Goal: Task Accomplishment & Management: Manage account settings

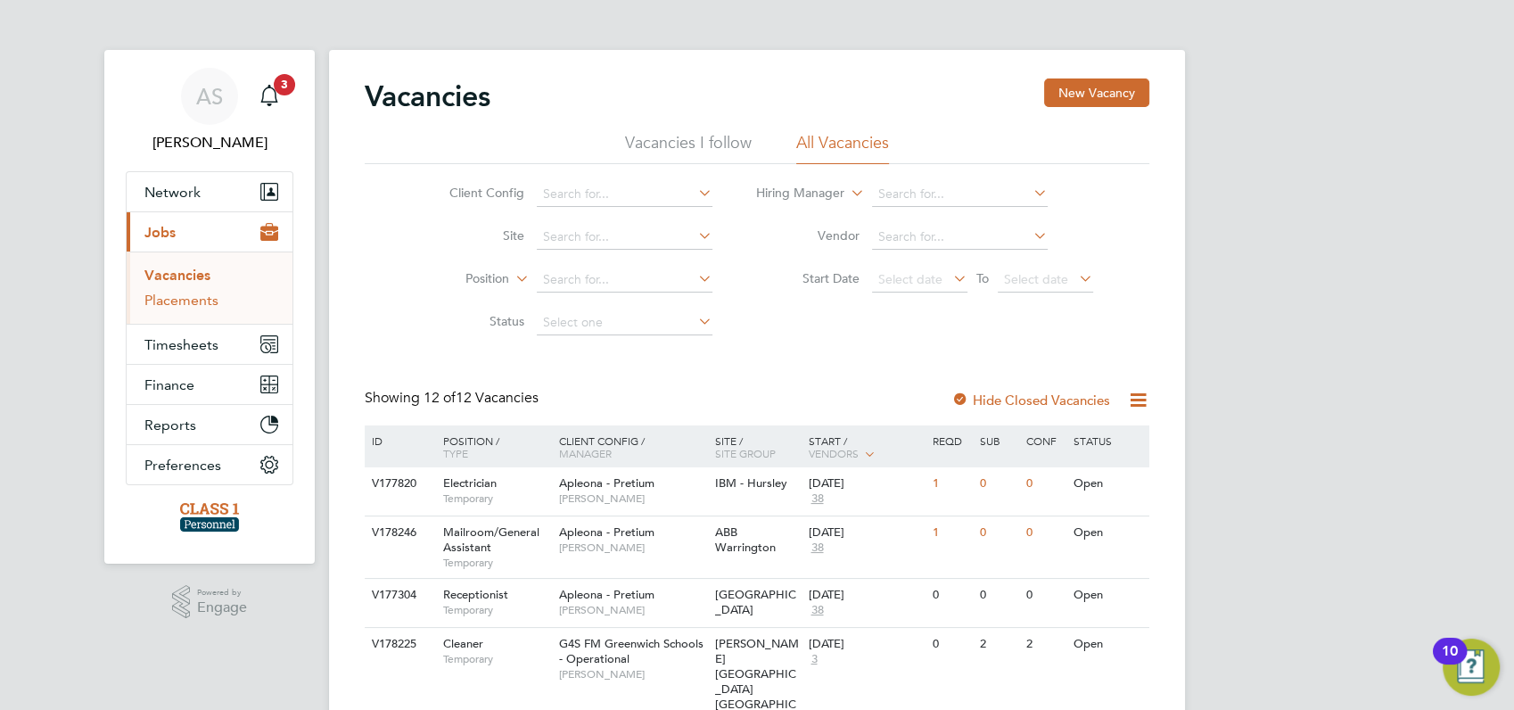
click at [174, 300] on link "Placements" at bounding box center [181, 300] width 74 height 17
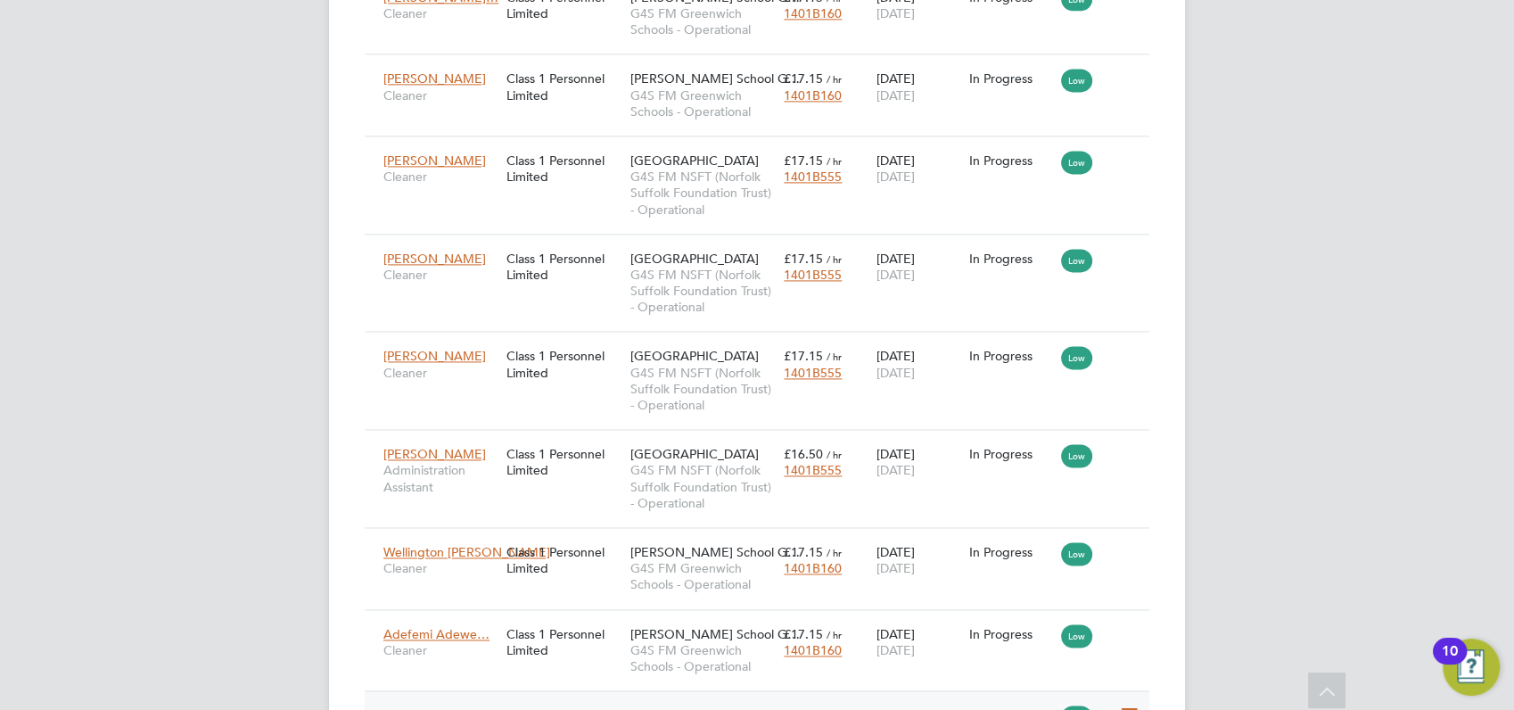
click at [1123, 704] on icon at bounding box center [1127, 714] width 18 height 21
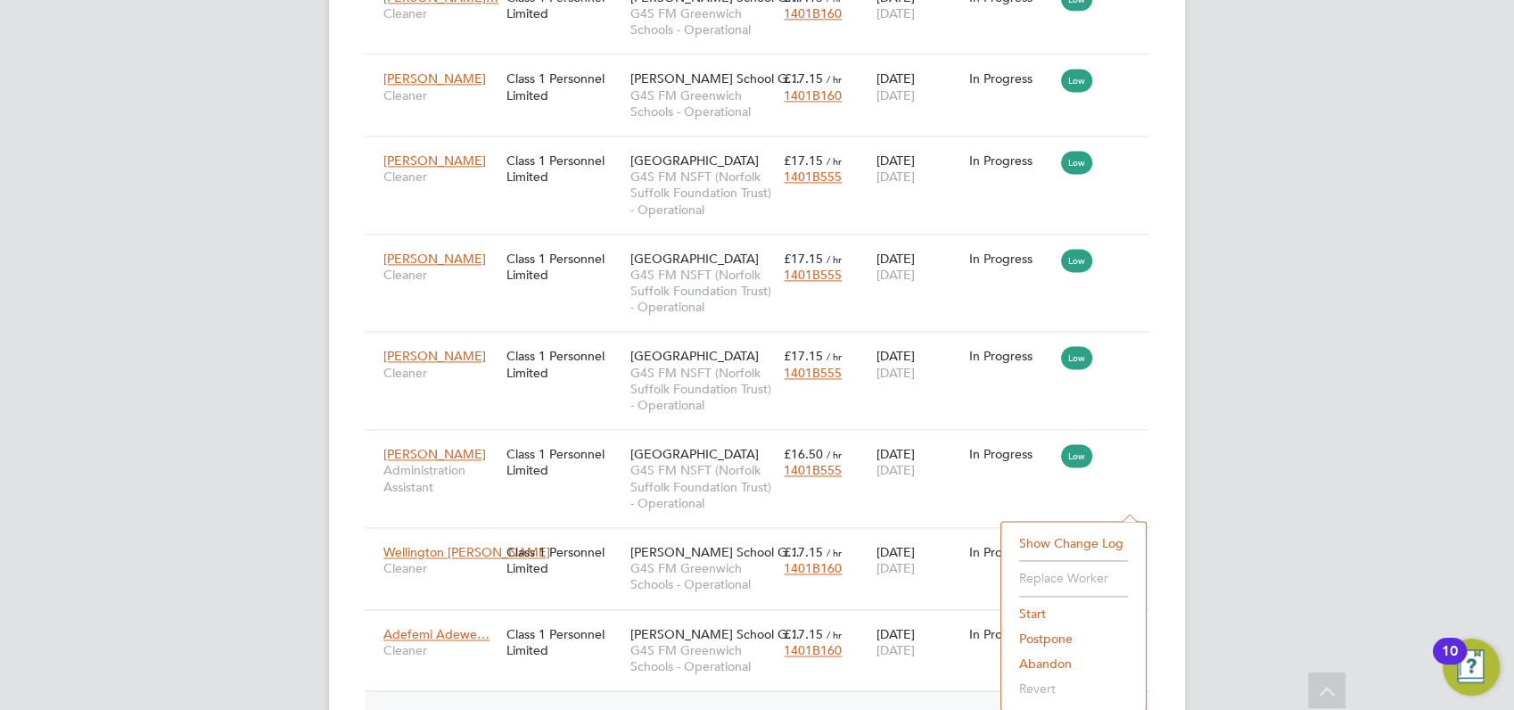
click at [1035, 612] on li "Start" at bounding box center [1073, 613] width 127 height 25
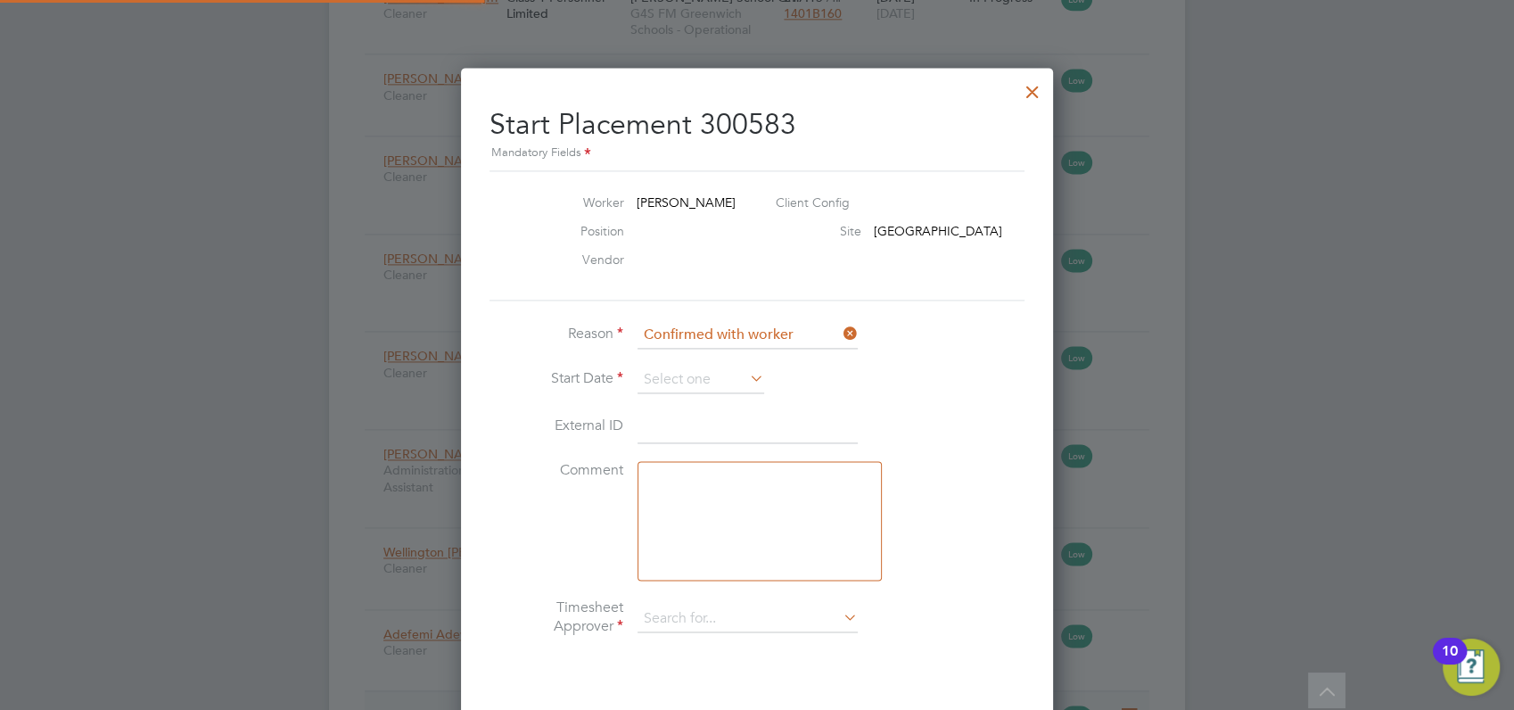
type input "[PERSON_NAME]"
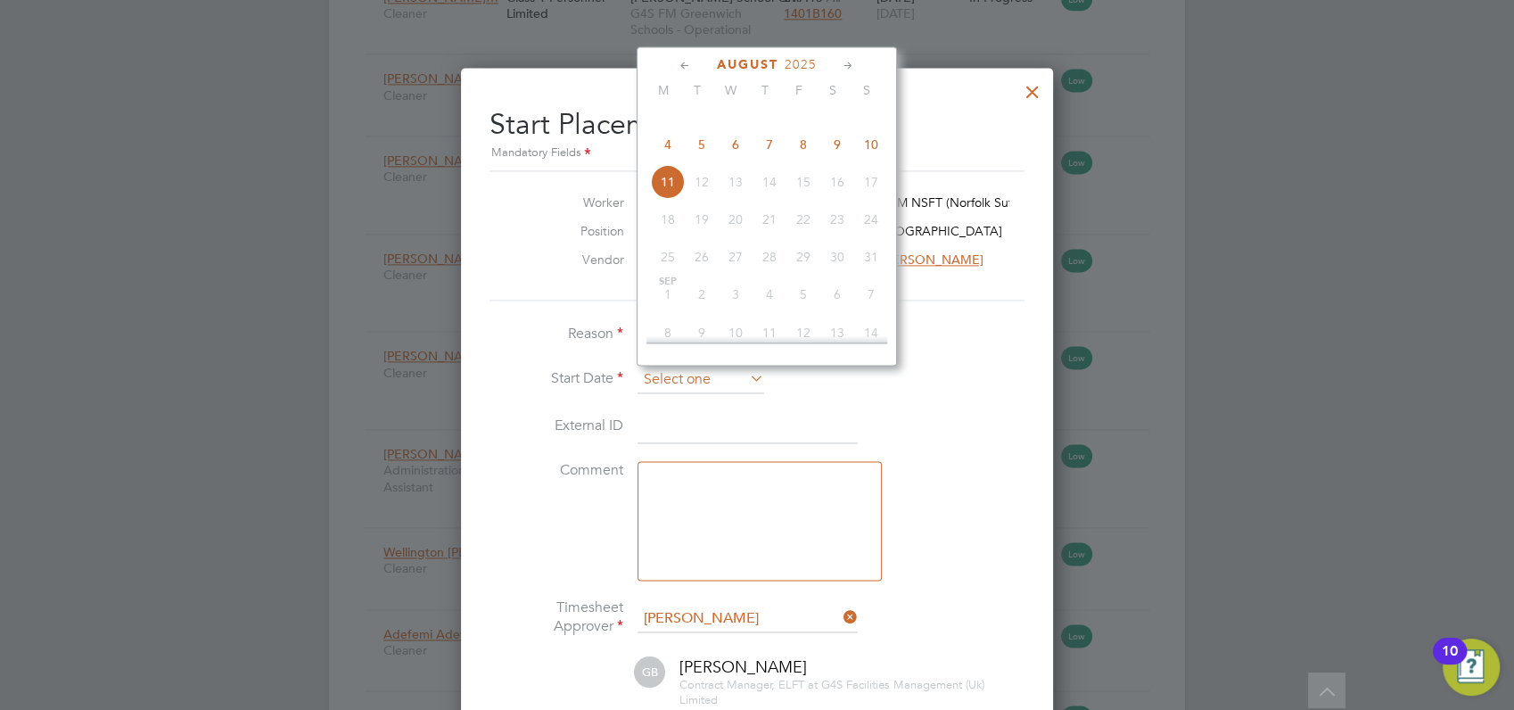
click at [677, 377] on input at bounding box center [700, 379] width 127 height 27
click at [666, 199] on span "11" at bounding box center [668, 182] width 34 height 34
type input "[DATE]"
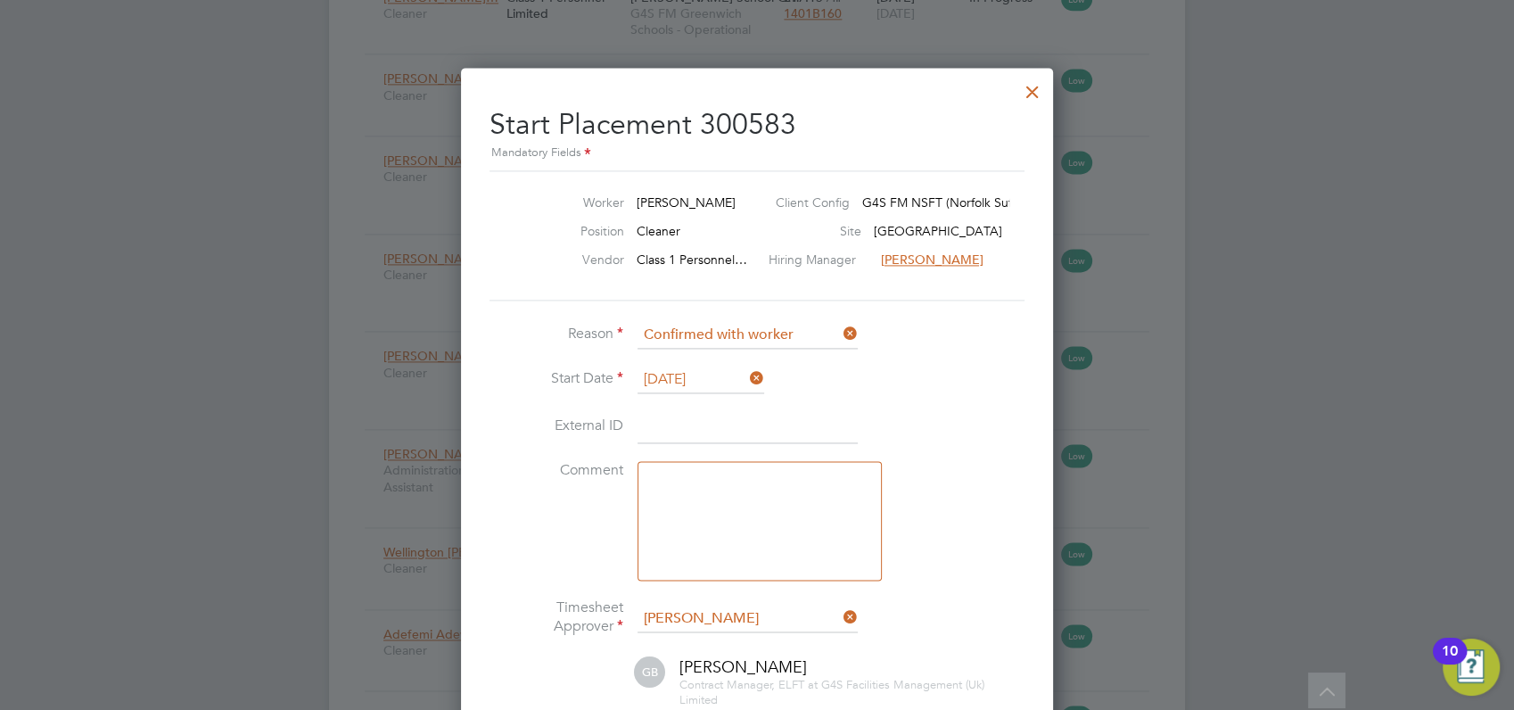
click at [1187, 392] on div at bounding box center [757, 355] width 1514 height 710
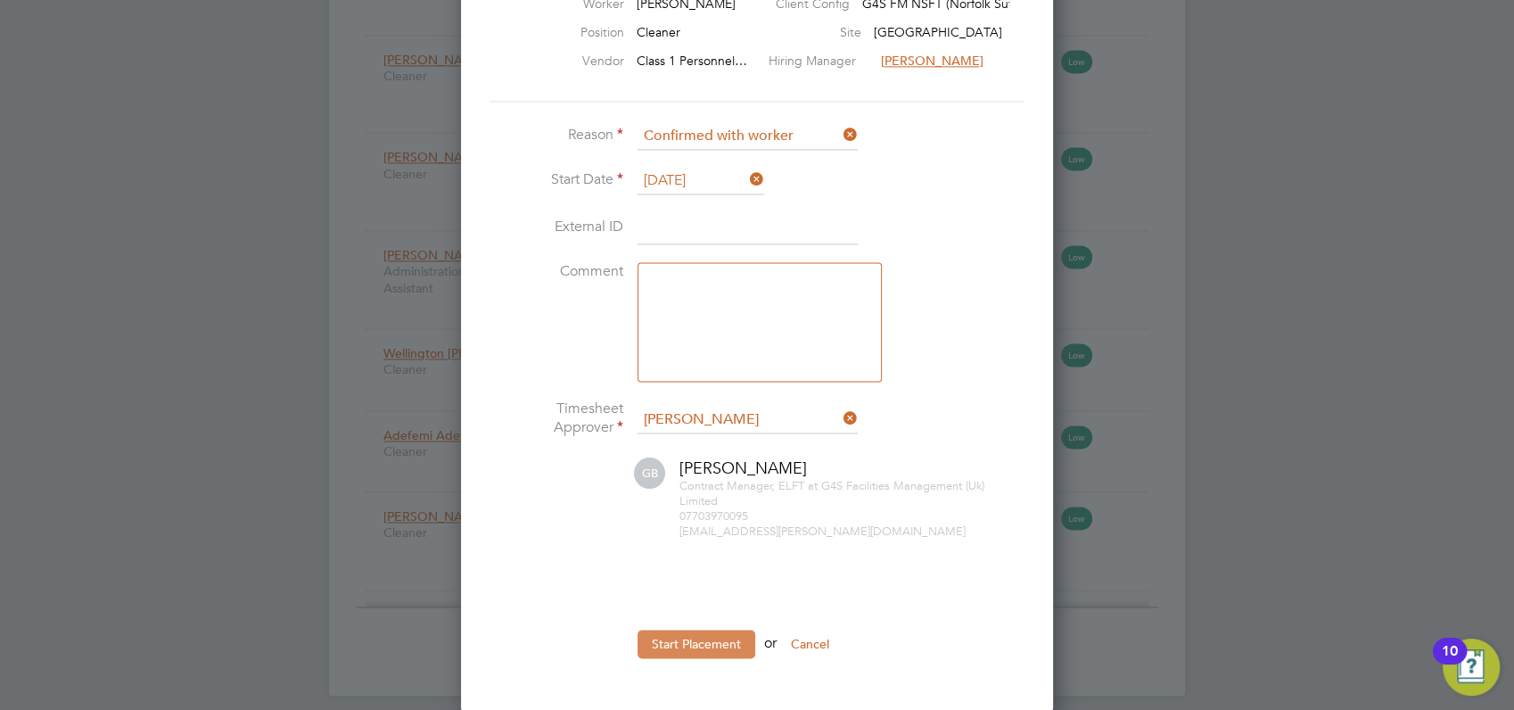
click at [710, 642] on button "Start Placement" at bounding box center [696, 643] width 118 height 29
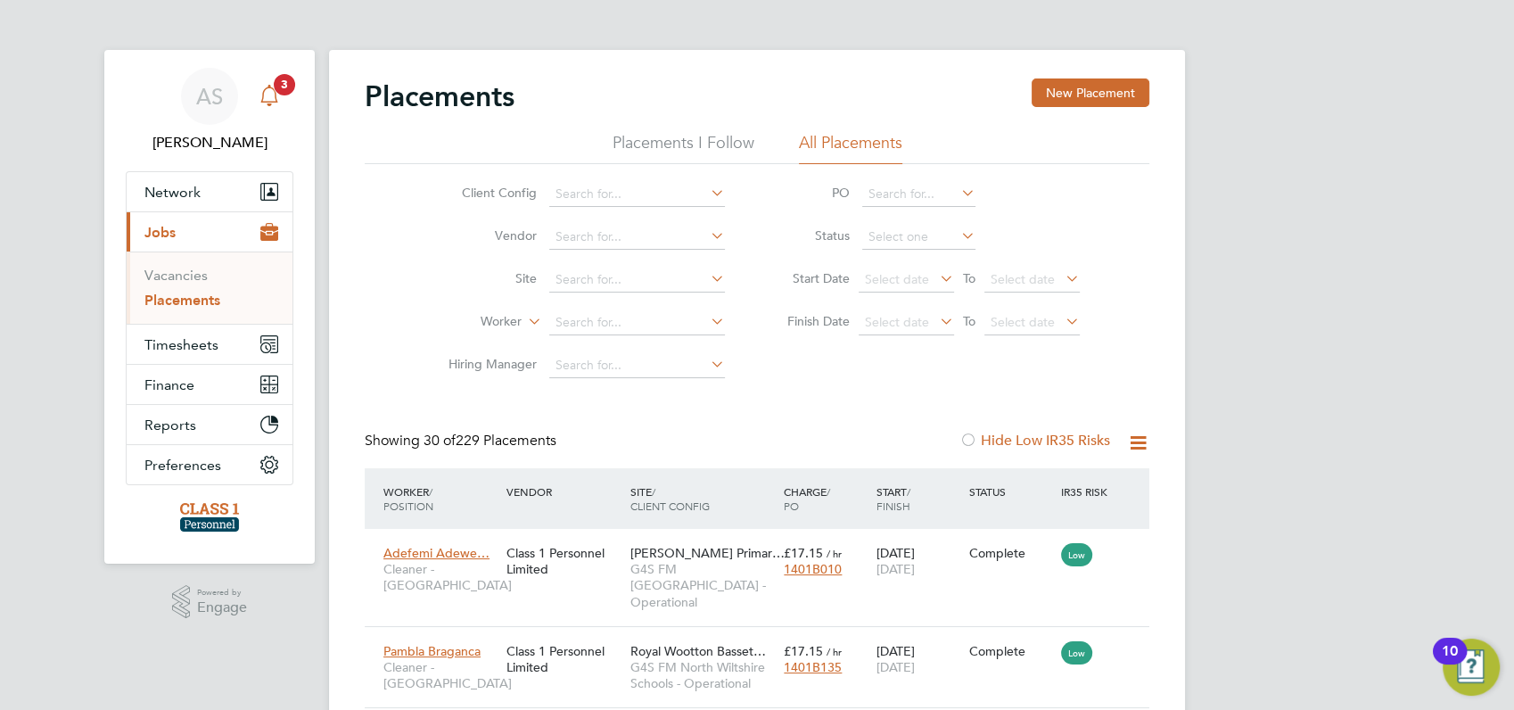
click at [283, 86] on span "3" at bounding box center [284, 84] width 21 height 21
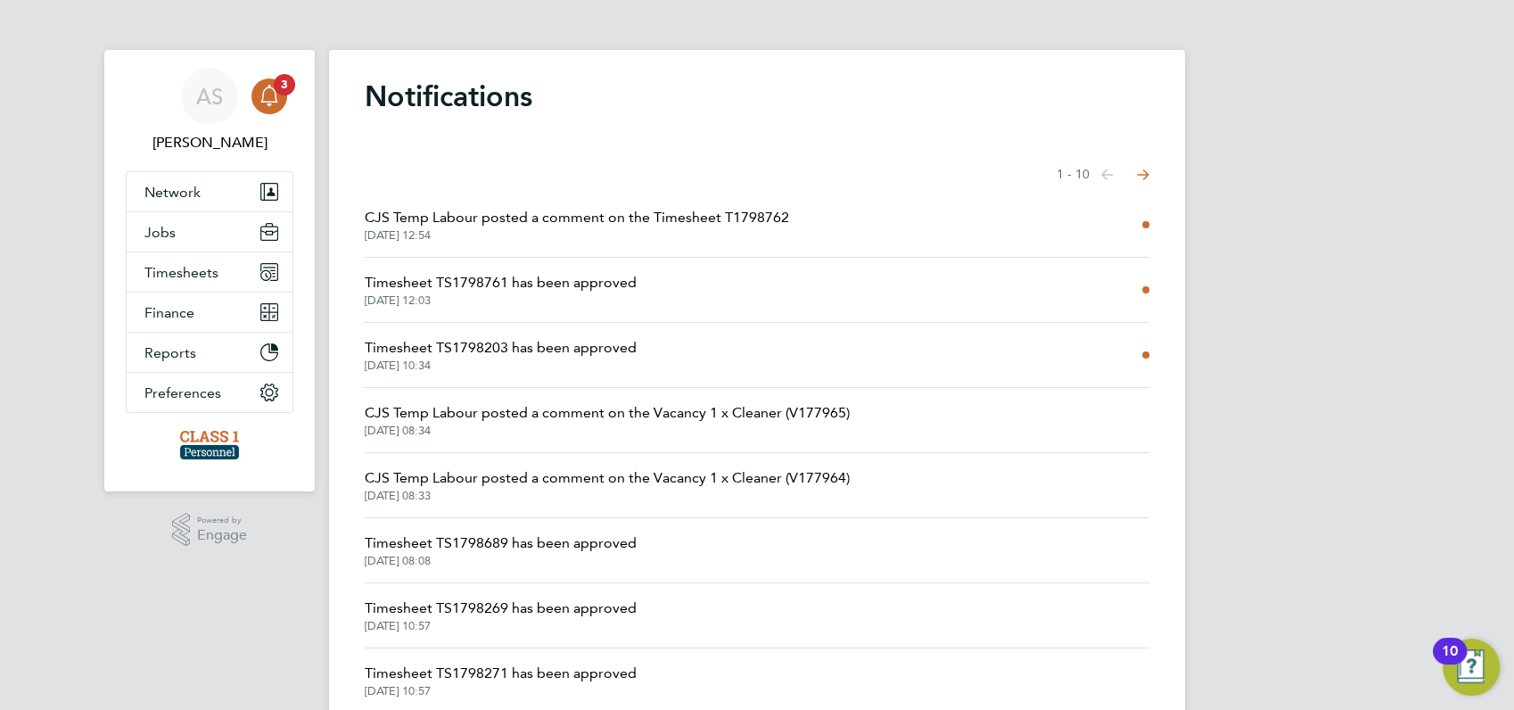
click at [590, 215] on span "CJS Temp Labour posted a comment on the Timesheet T1798762" at bounding box center [577, 217] width 424 height 21
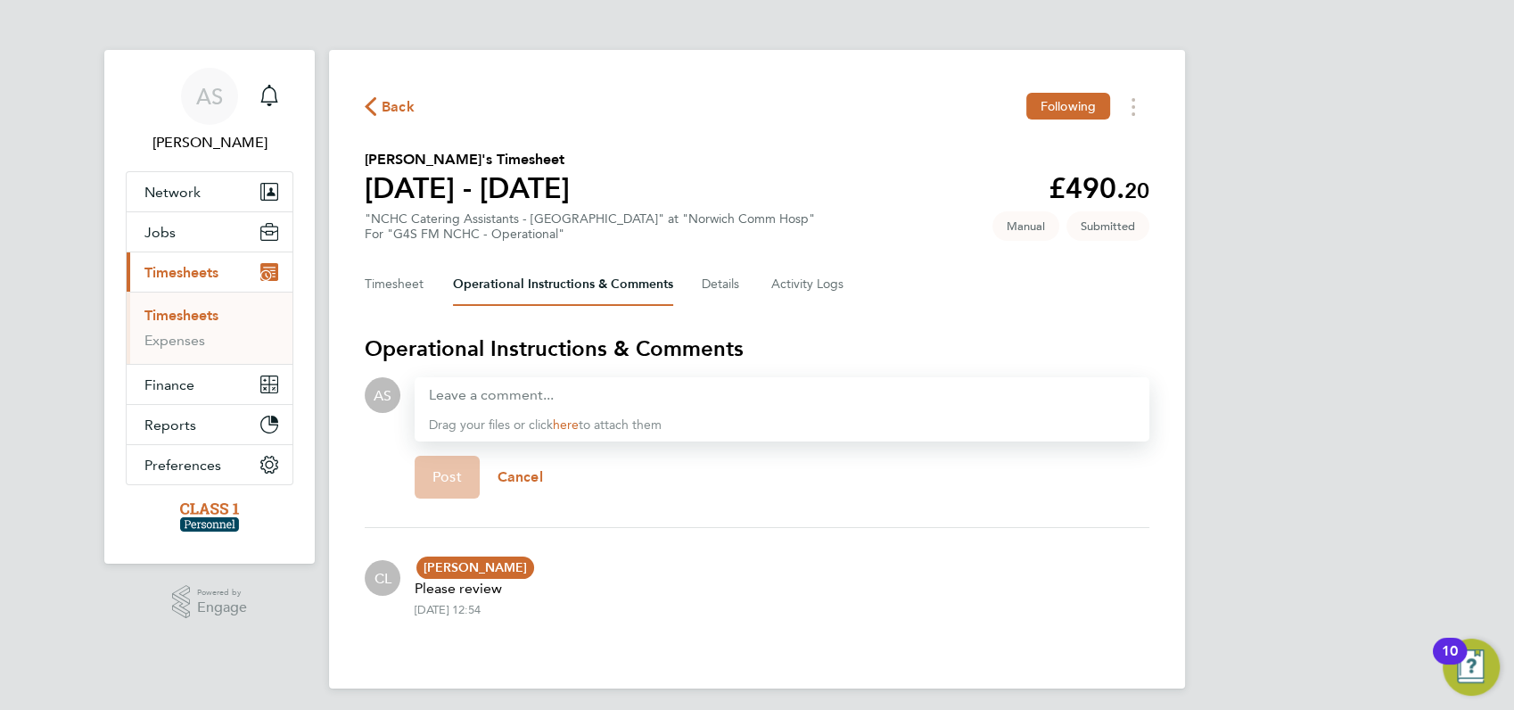
click at [177, 313] on link "Timesheets" at bounding box center [181, 315] width 74 height 17
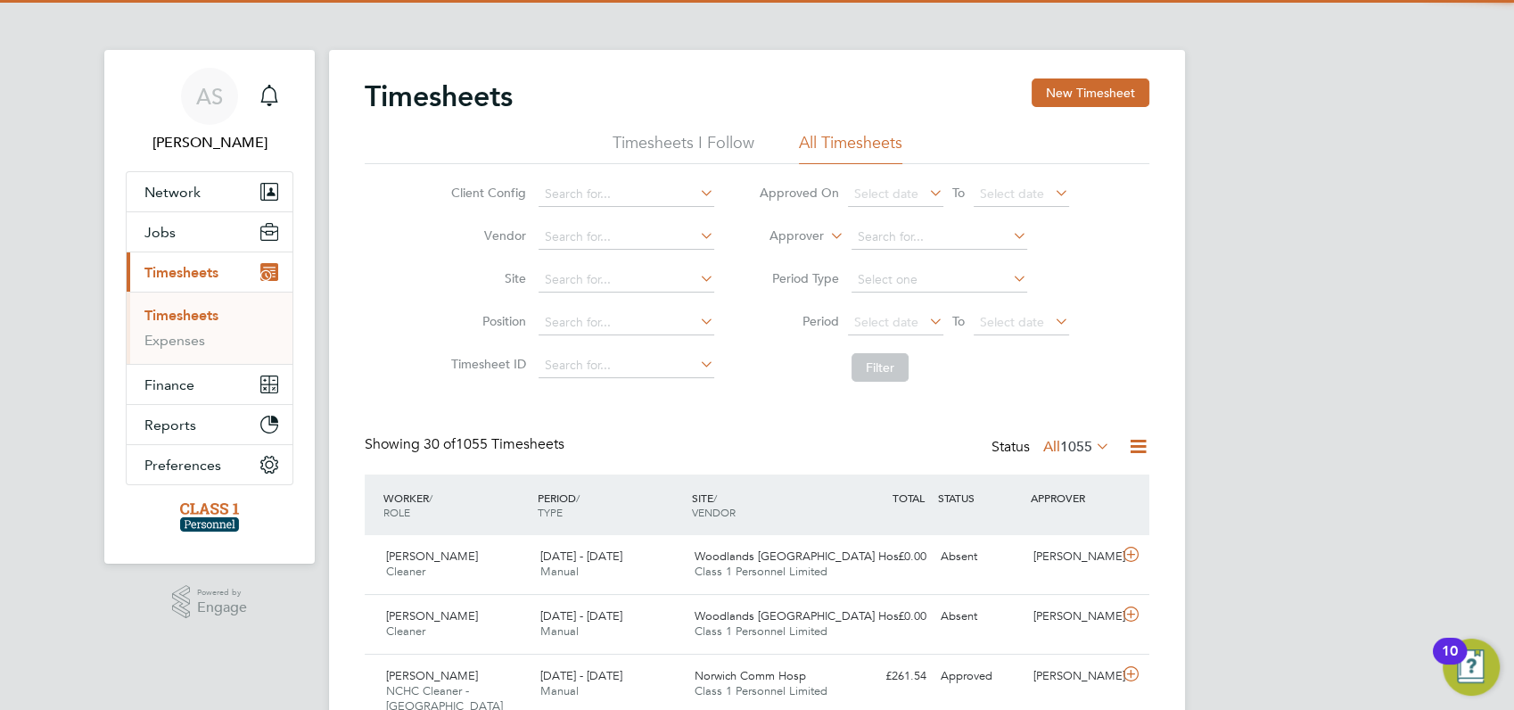
scroll to position [45, 154]
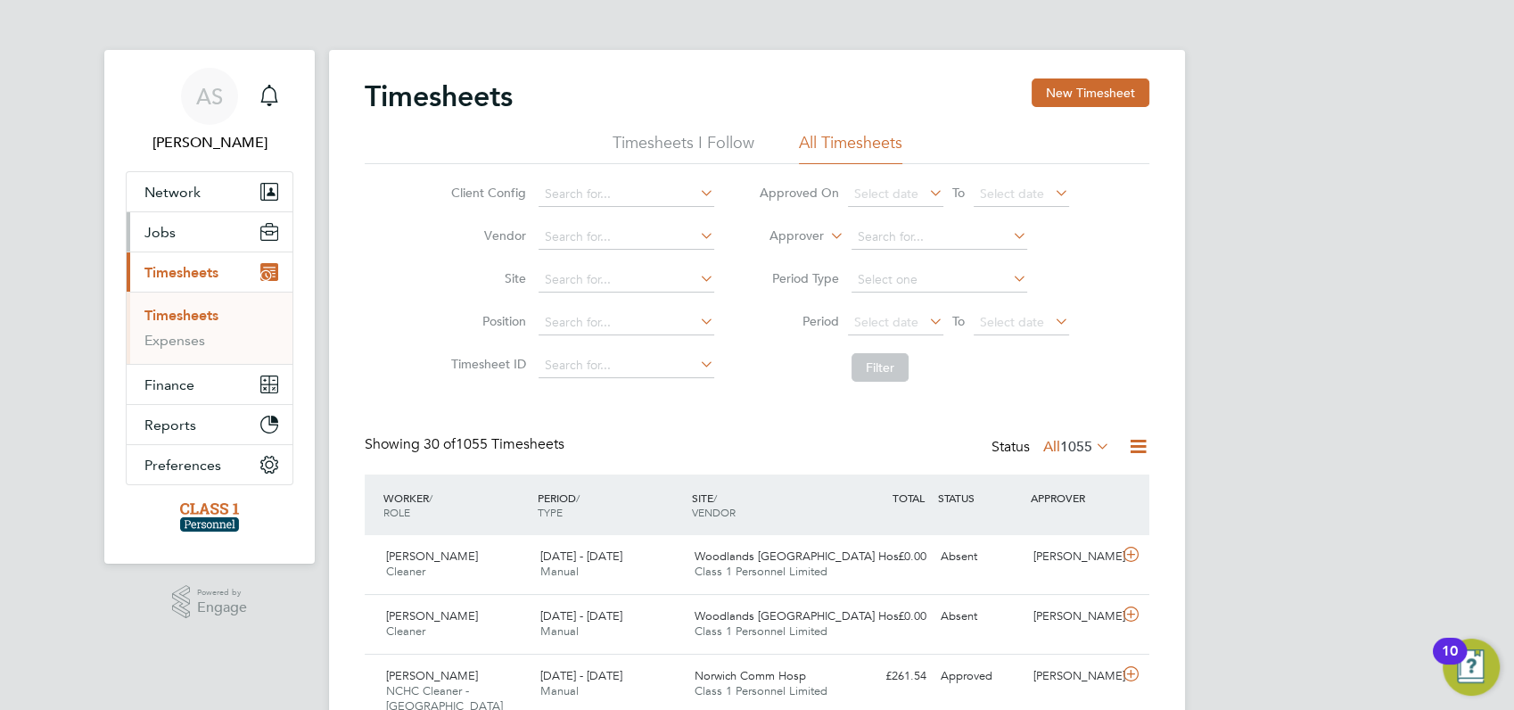
click at [172, 232] on span "Jobs" at bounding box center [159, 232] width 31 height 17
click at [185, 297] on link "Placements" at bounding box center [181, 300] width 74 height 17
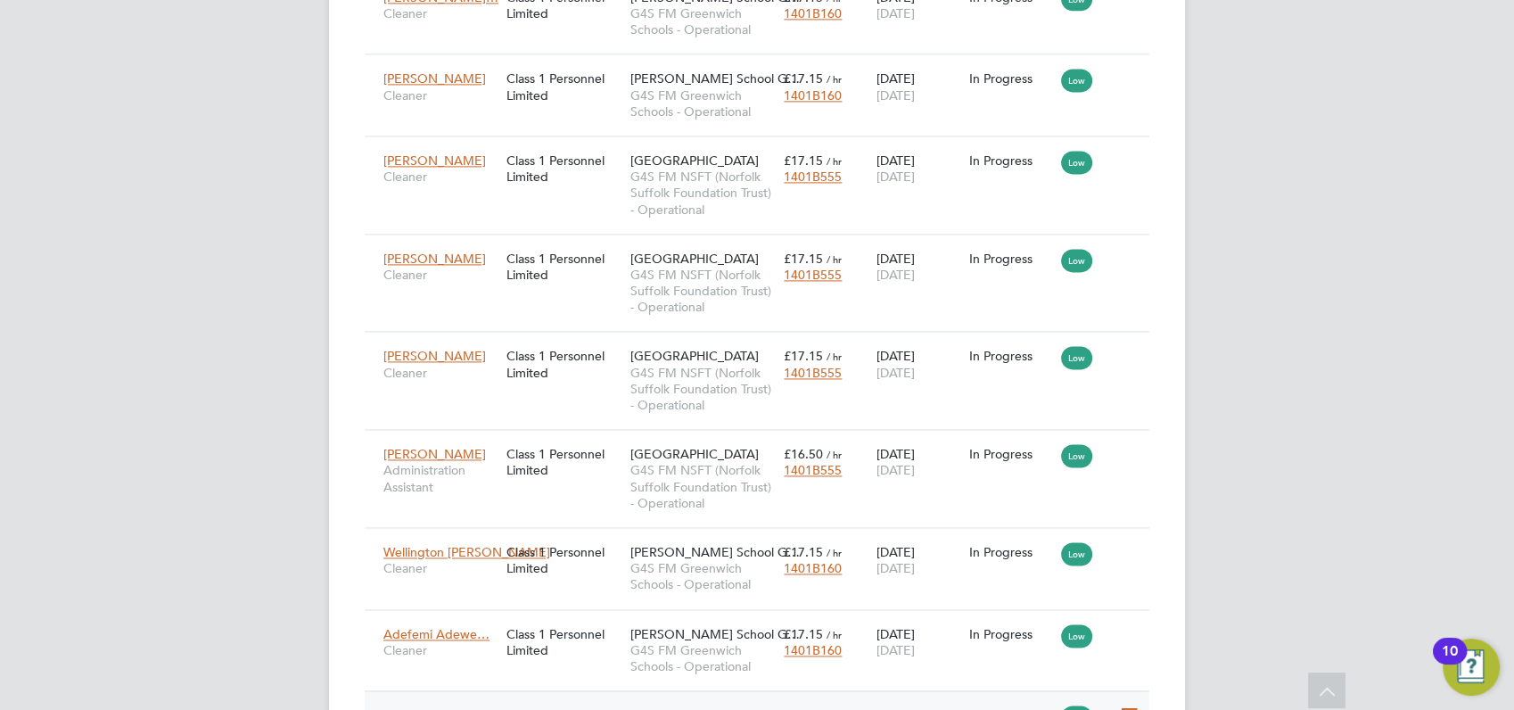
click at [1122, 704] on icon at bounding box center [1127, 714] width 18 height 21
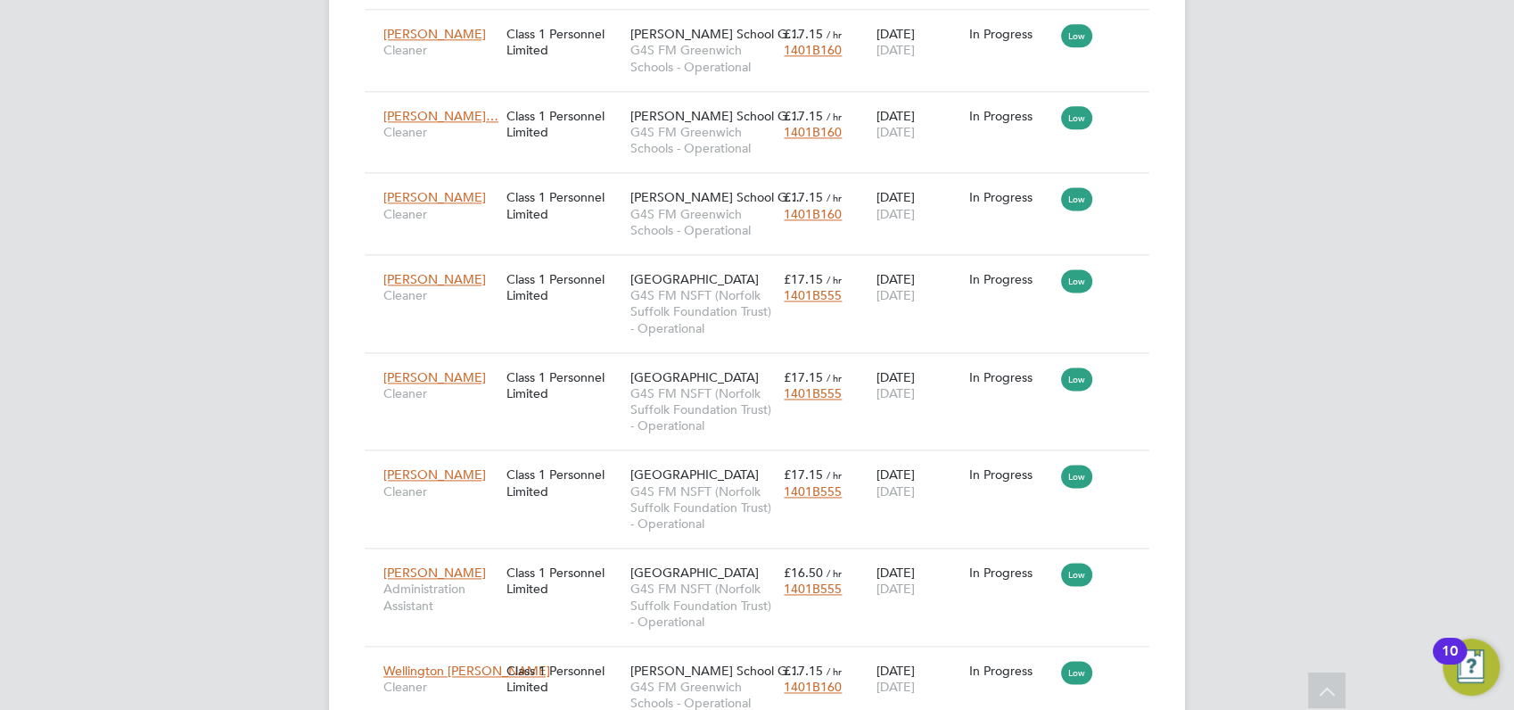
scroll to position [2450, 0]
